Goal: Information Seeking & Learning: Learn about a topic

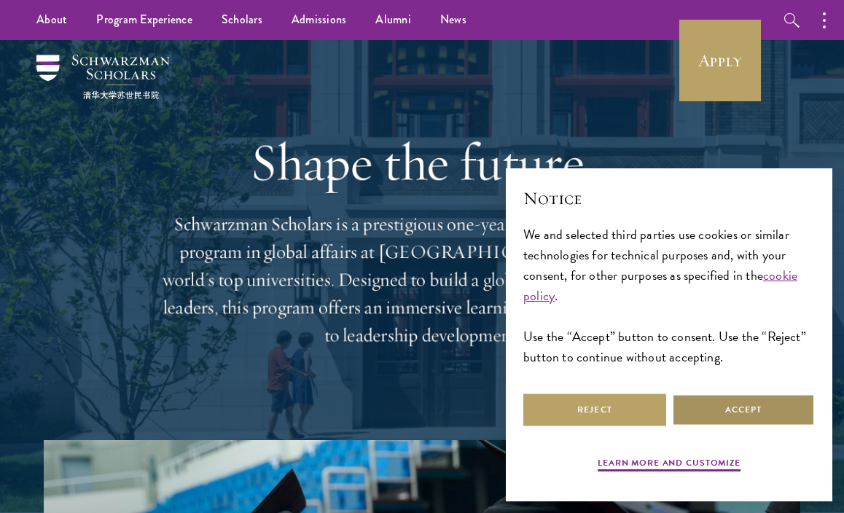
click at [732, 421] on button "Accept" at bounding box center [743, 409] width 143 height 33
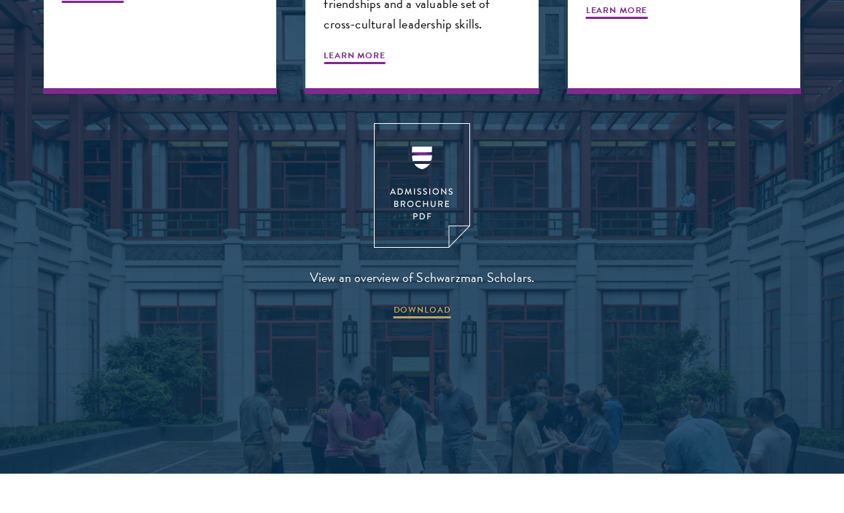
scroll to position [1778, 0]
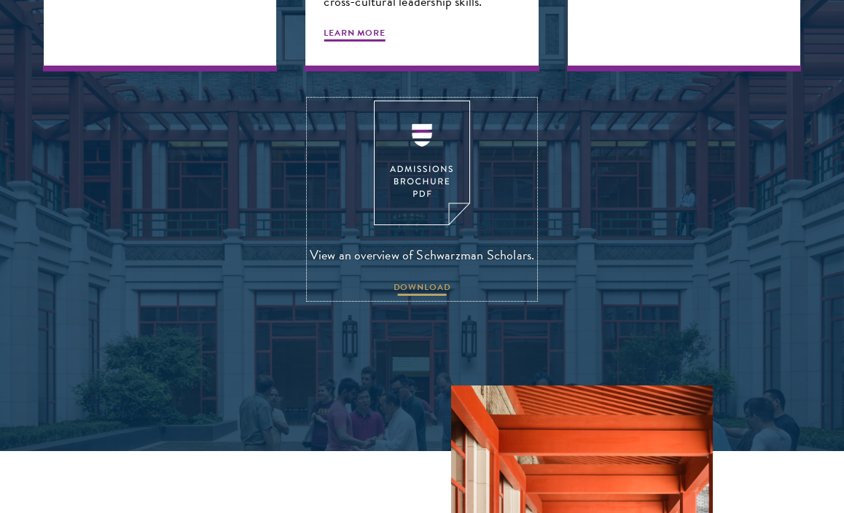
click at [427, 280] on span "DOWNLOAD" at bounding box center [422, 288] width 58 height 17
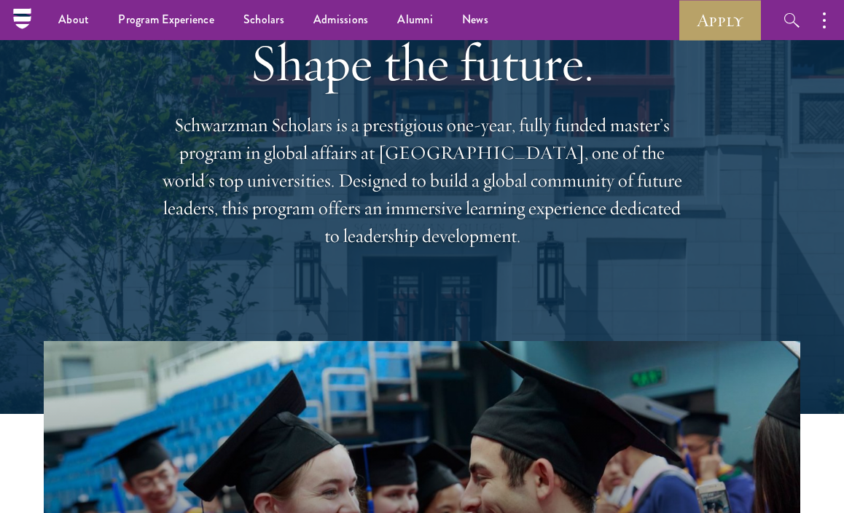
scroll to position [0, 0]
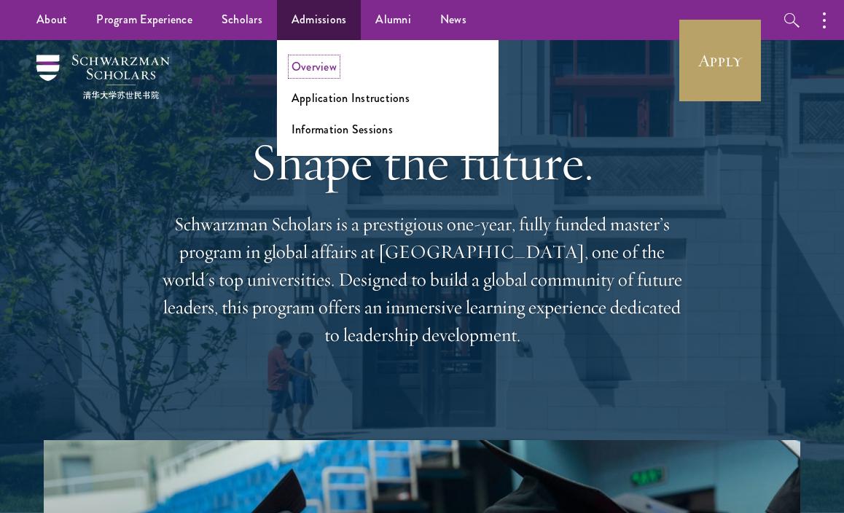
click at [329, 69] on link "Overview" at bounding box center [313, 66] width 45 height 17
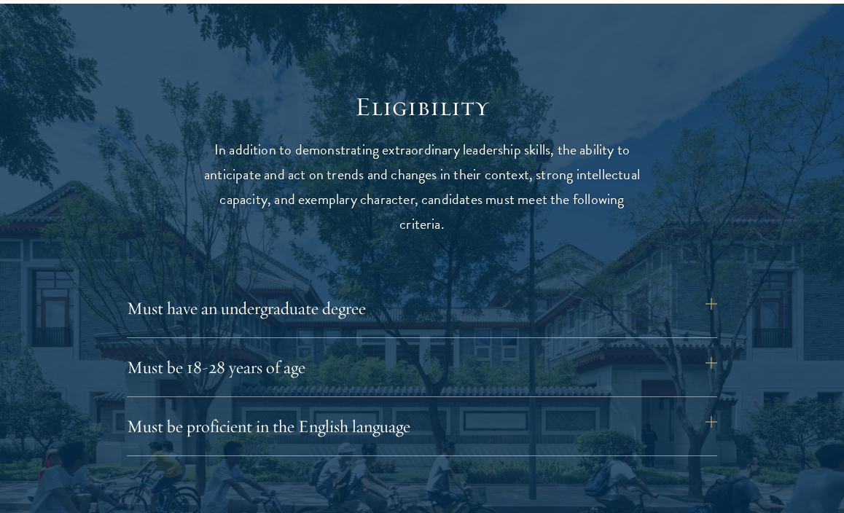
scroll to position [1785, 0]
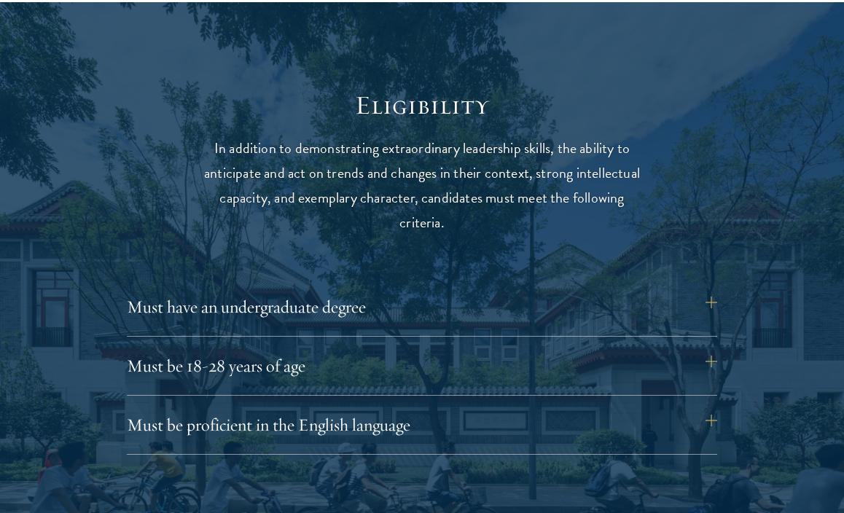
click at [326, 324] on div "Must have an undergraduate degree Applicants who are currently enrolled in unde…" at bounding box center [422, 312] width 590 height 47
click at [305, 318] on button "Must have an undergraduate degree" at bounding box center [429, 306] width 590 height 35
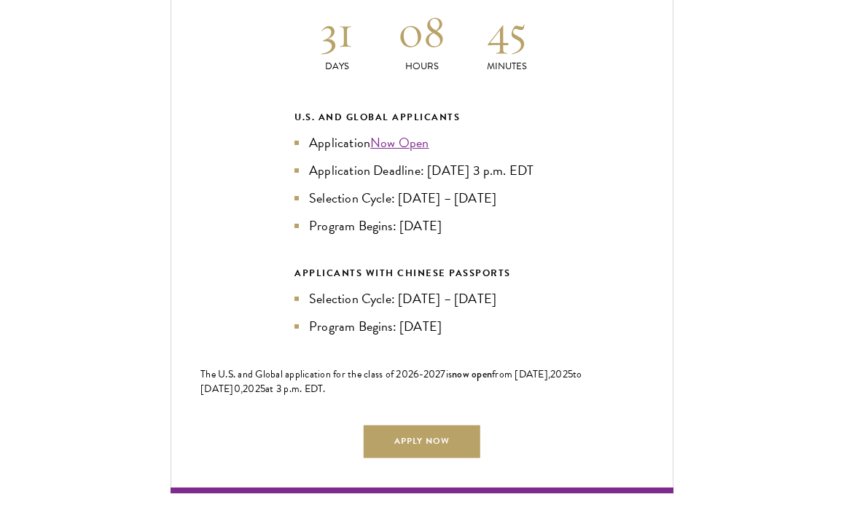
scroll to position [3373, 0]
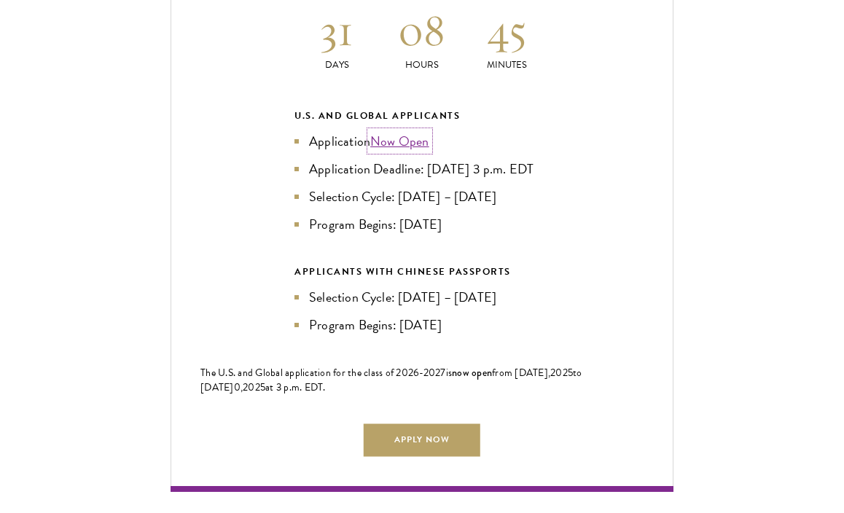
click at [397, 141] on link "Now Open" at bounding box center [399, 141] width 59 height 20
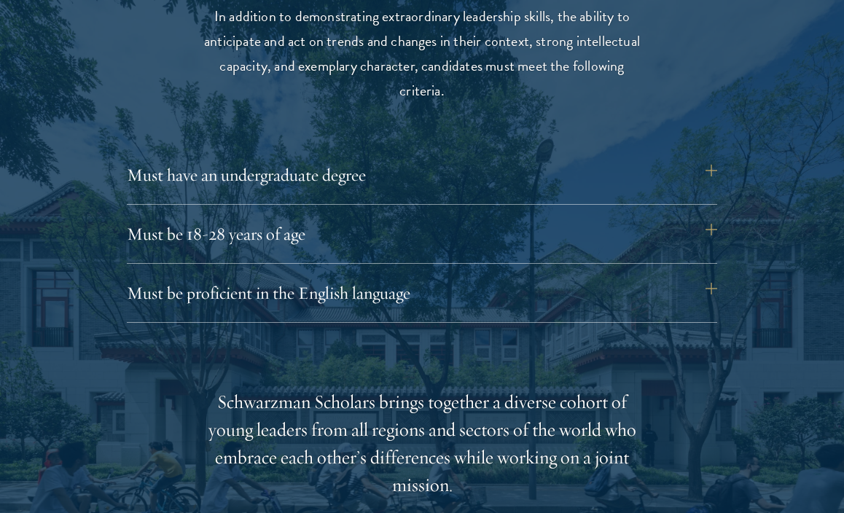
scroll to position [2133, 0]
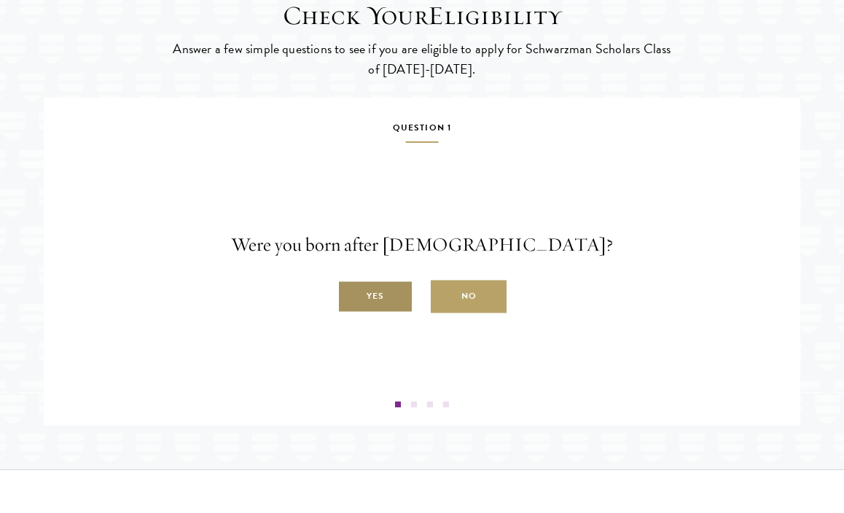
click at [401, 313] on label "Yes" at bounding box center [375, 296] width 76 height 33
click at [350, 295] on input "Yes" at bounding box center [343, 288] width 13 height 13
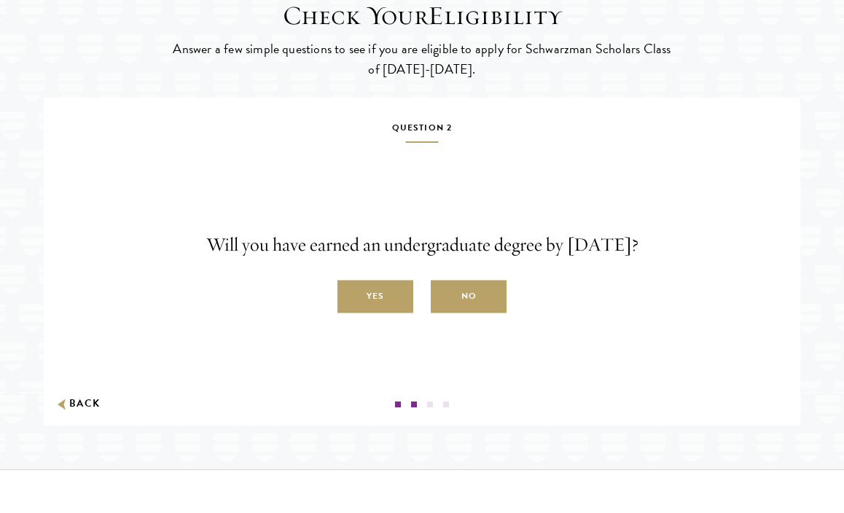
click at [401, 313] on label "Yes" at bounding box center [375, 296] width 76 height 33
click at [350, 295] on input "Yes" at bounding box center [343, 288] width 13 height 13
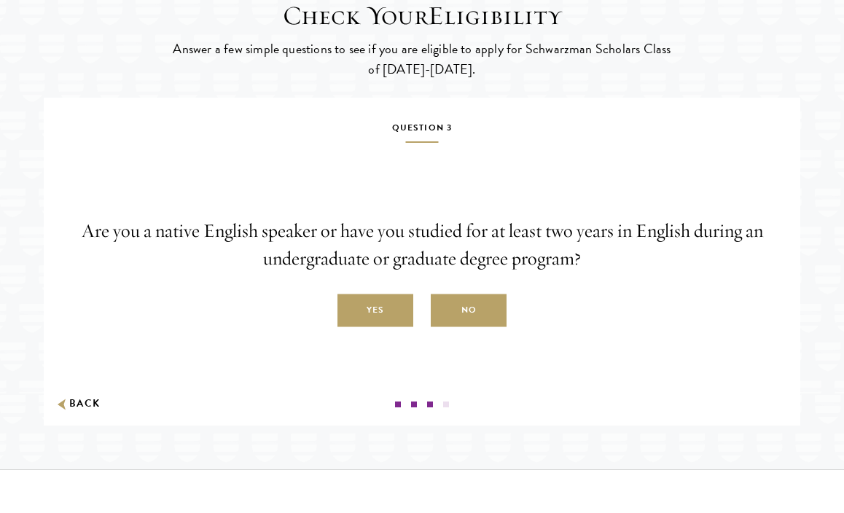
click at [401, 327] on label "Yes" at bounding box center [375, 310] width 76 height 33
click at [350, 309] on input "Yes" at bounding box center [343, 302] width 13 height 13
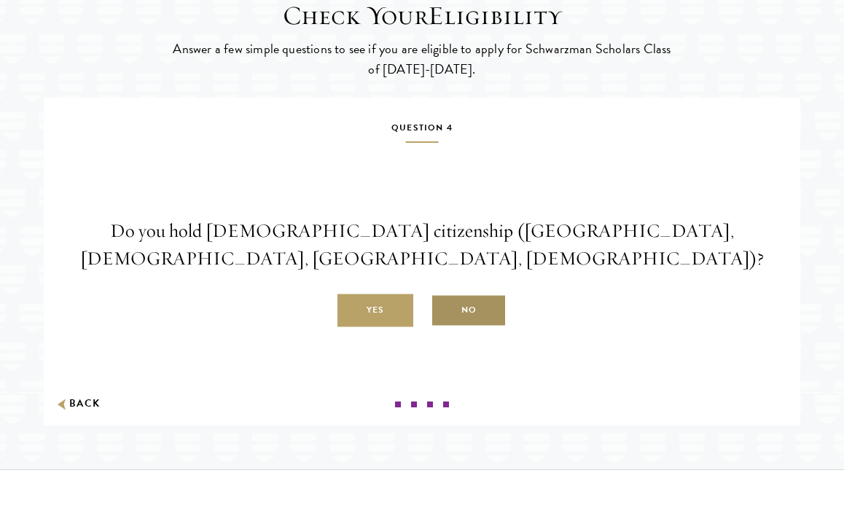
click at [452, 327] on label "No" at bounding box center [469, 310] width 76 height 33
click at [444, 309] on input "No" at bounding box center [437, 302] width 13 height 13
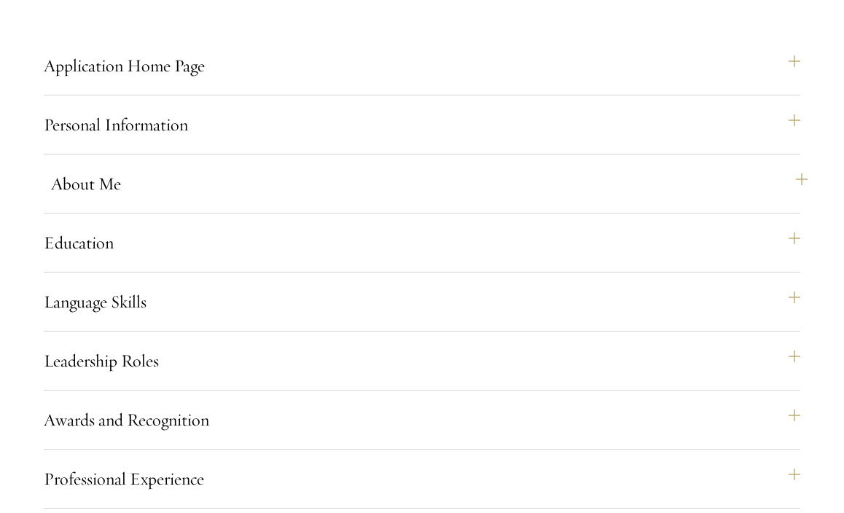
scroll to position [1320, 0]
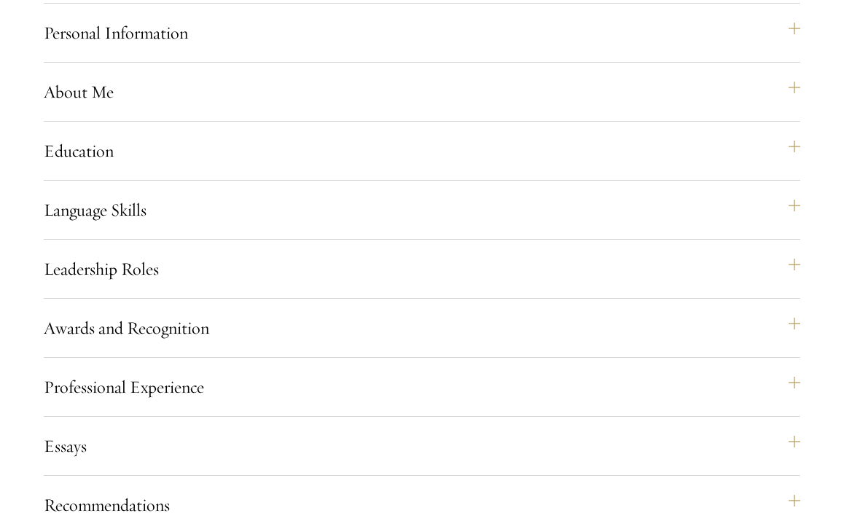
click at [220, 290] on div "Application Home Page The online application form must be completed in English.…" at bounding box center [422, 422] width 756 height 933
click at [199, 286] on button "Leadership Roles" at bounding box center [429, 268] width 756 height 35
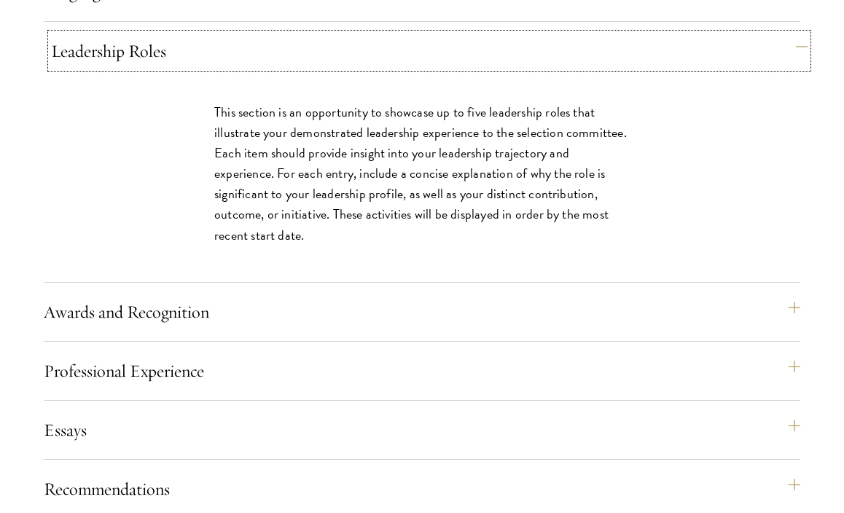
scroll to position [1539, 0]
